Goal: Information Seeking & Learning: Learn about a topic

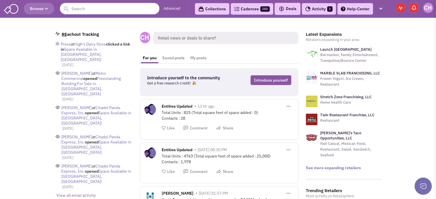
click at [177, 9] on link "Advanced" at bounding box center [172, 8] width 17 height 5
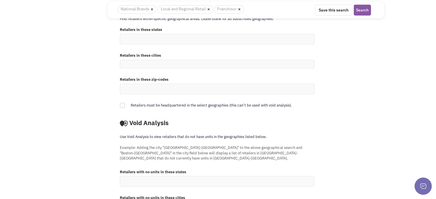
scroll to position [521, 0]
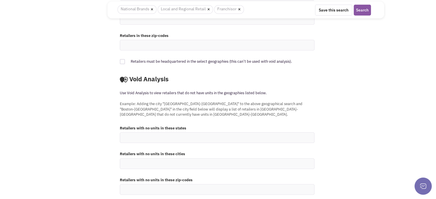
click at [192, 133] on ul at bounding box center [217, 138] width 194 height 10
click at [0, 0] on select at bounding box center [0, 0] width 0 height 0
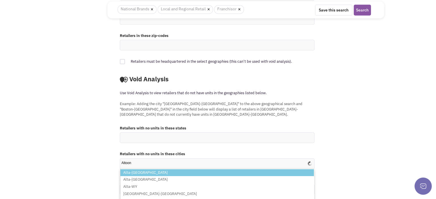
type input "Altoona"
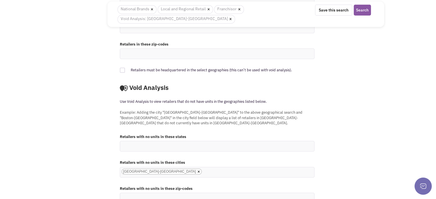
click at [207, 110] on p "Example: Adding the city "Cambridge-MA" to the above geographical search and "B…" at bounding box center [215, 118] width 191 height 16
click at [361, 11] on button "Search" at bounding box center [361, 10] width 17 height 11
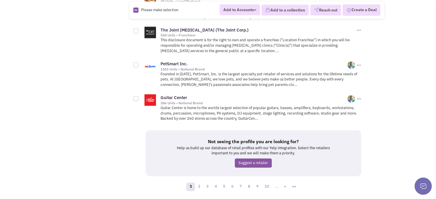
scroll to position [770, 0]
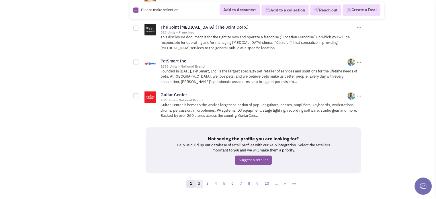
click at [200, 180] on link "2" at bounding box center [198, 184] width 9 height 9
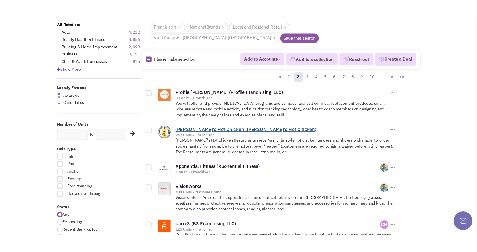
scroll to position [29, 0]
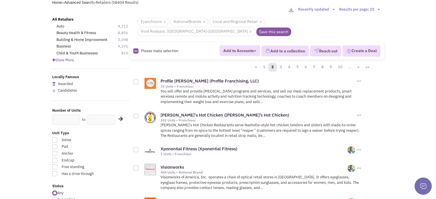
drag, startPoint x: 230, startPoint y: 91, endPoint x: 231, endPoint y: 99, distance: 8.8
drag, startPoint x: 231, startPoint y: 99, endPoint x: 396, endPoint y: 31, distance: 178.2
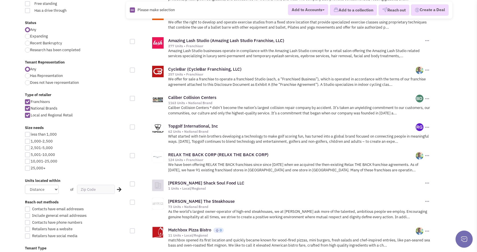
scroll to position [106, 0]
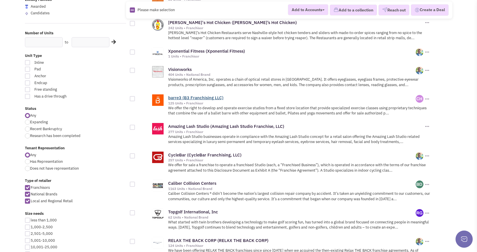
click at [198, 96] on link "barre3 (B3 Franchising LLC)" at bounding box center [195, 97] width 55 height 5
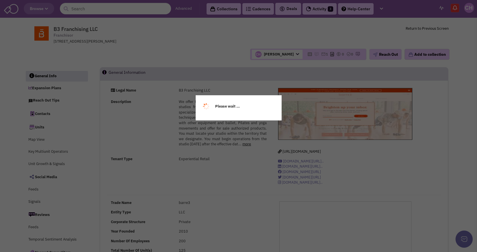
select select
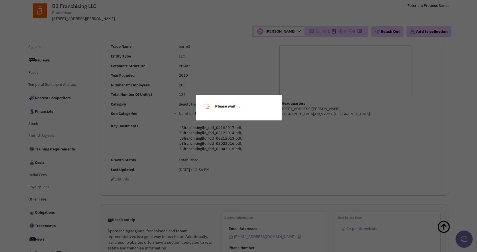
select select
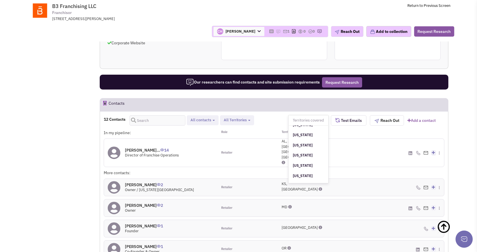
scroll to position [372, 0]
click at [241, 157] on div "In my pipeline: Role Territories [PERSON_NAME]... 14 Director of Franchise Oper…" at bounding box center [274, 247] width 340 height 234
click at [160, 148] on h4 "[PERSON_NAME]... 14" at bounding box center [152, 150] width 54 height 5
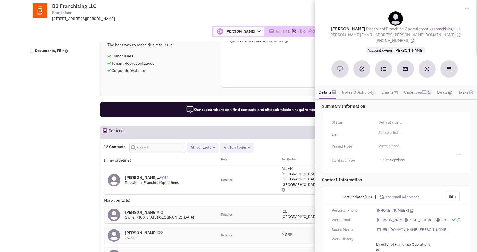
scroll to position [270, 0]
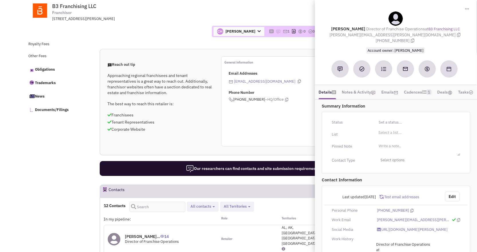
click at [275, 146] on div "General information Email Addresses onlinesupport@barre3.com Phone Number (503)…" at bounding box center [274, 101] width 106 height 90
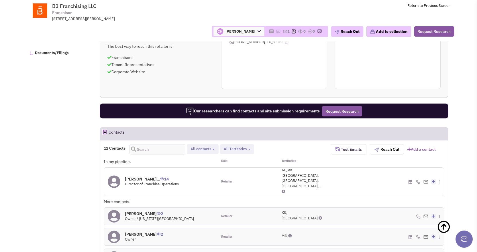
scroll to position [328, 0]
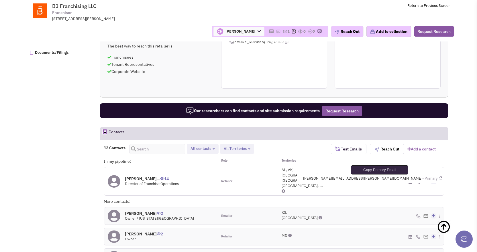
click at [441, 177] on icon at bounding box center [440, 179] width 3 height 4
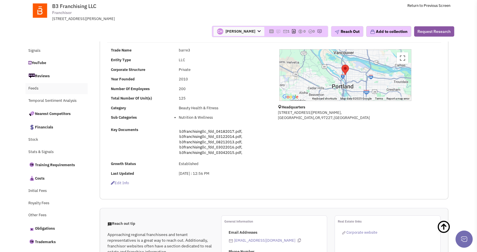
scroll to position [70, 0]
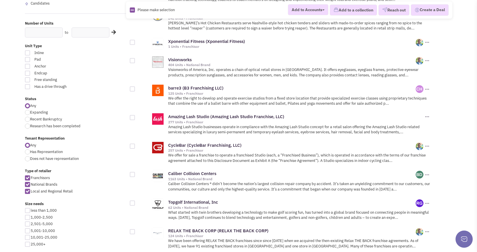
scroll to position [106, 0]
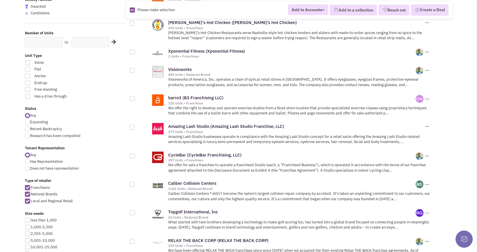
drag, startPoint x: 33, startPoint y: 69, endPoint x: 67, endPoint y: 66, distance: 34.2
click at [33, 69] on span "Pad" at bounding box center [63, 69] width 64 height 5
click at [94, 69] on input "Pad" at bounding box center [96, 70] width 4 height 4
checkbox input "true"
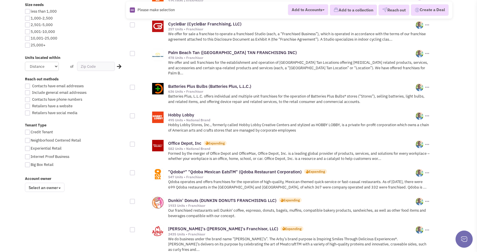
scroll to position [344, 0]
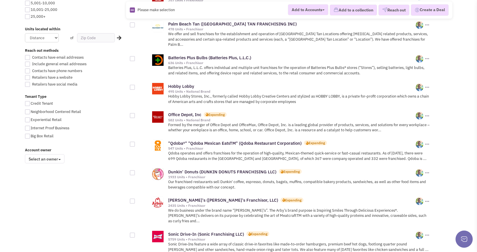
drag, startPoint x: 130, startPoint y: 206, endPoint x: 76, endPoint y: 196, distance: 54.8
click at [76, 196] on div "All Retailers Auto 19 Beauty Health & Fitness 22 Building & Home Improvement 4 …" at bounding box center [238, 127] width 435 height 851
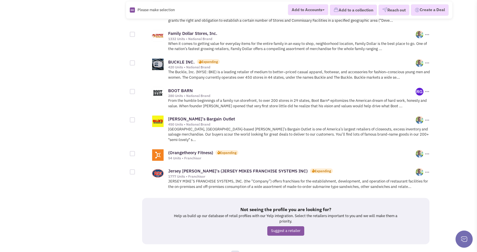
scroll to position [636, 0]
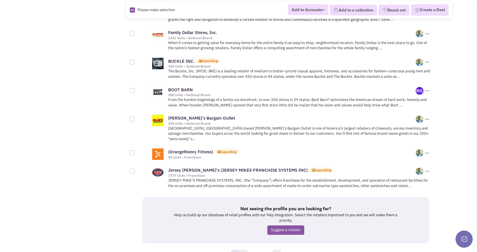
drag, startPoint x: 245, startPoint y: 223, endPoint x: 275, endPoint y: 219, distance: 30.0
click at [245, 250] on link "2" at bounding box center [243, 254] width 9 height 9
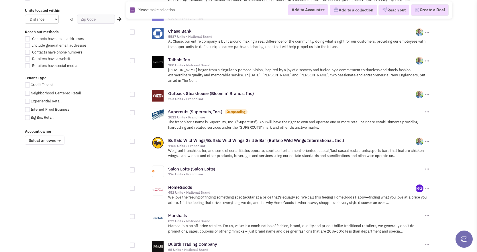
scroll to position [372, 0]
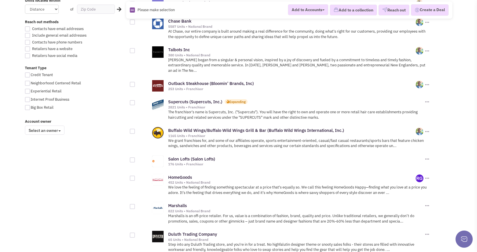
drag, startPoint x: 96, startPoint y: 168, endPoint x: 100, endPoint y: 164, distance: 5.7
click at [96, 168] on div "All Retailers Auto 19 Beauty Health & Fitness 22 Building & Home Improvement 4 …" at bounding box center [238, 70] width 435 height 794
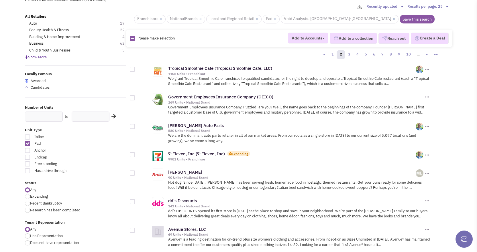
scroll to position [29, 0]
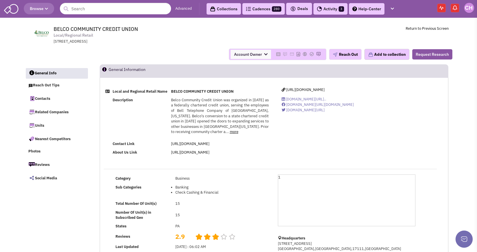
select select
